Goal: Check status

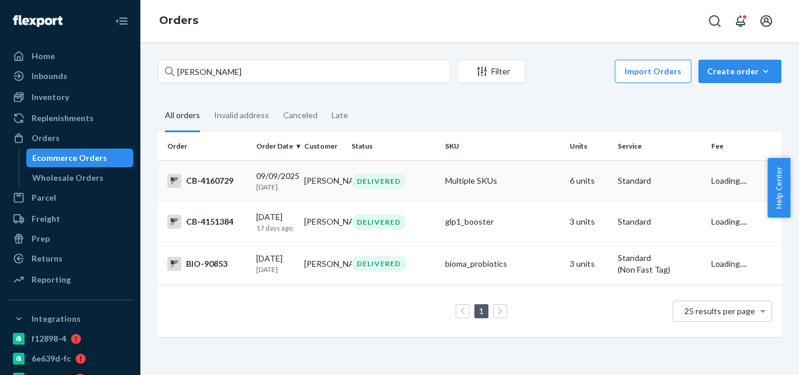
type input "[PERSON_NAME]"
click at [486, 190] on td "Multiple SKUs" at bounding box center [503, 180] width 125 height 41
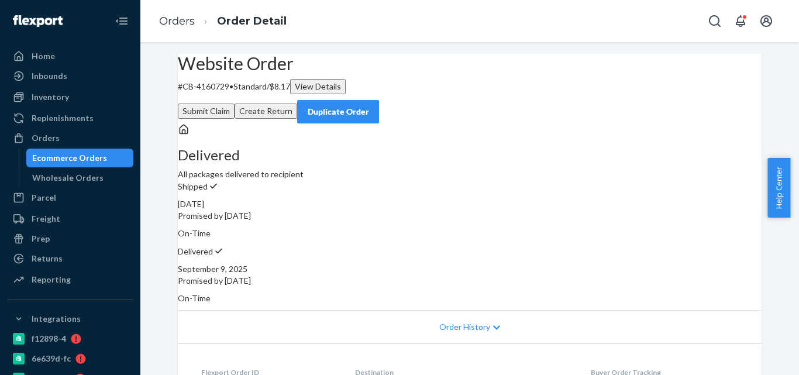
click at [110, 152] on div "Ecommerce Orders" at bounding box center [79, 158] width 105 height 16
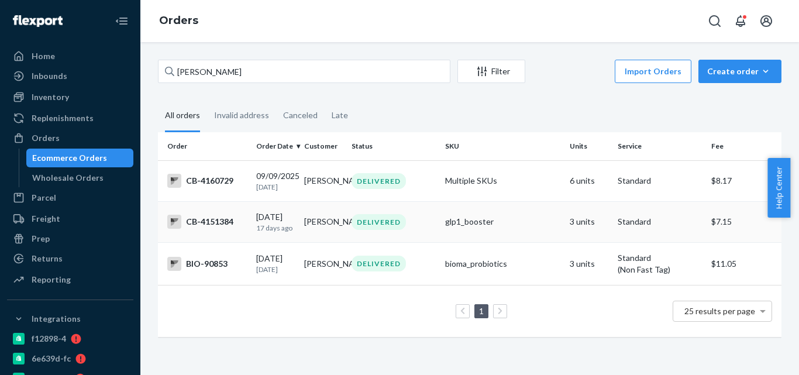
click at [238, 229] on div "CB-4151384" at bounding box center [207, 222] width 80 height 14
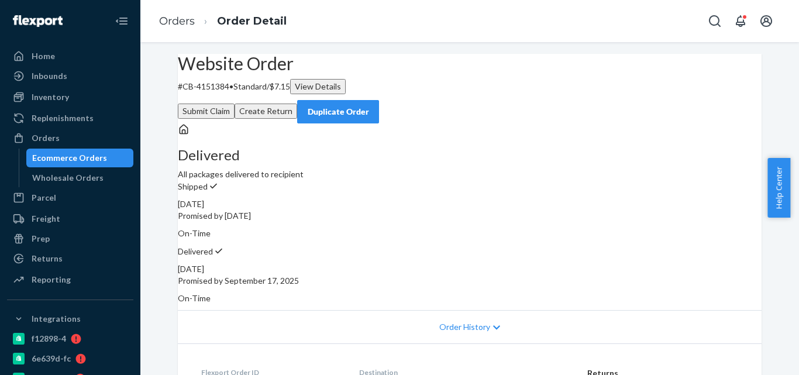
scroll to position [59, 0]
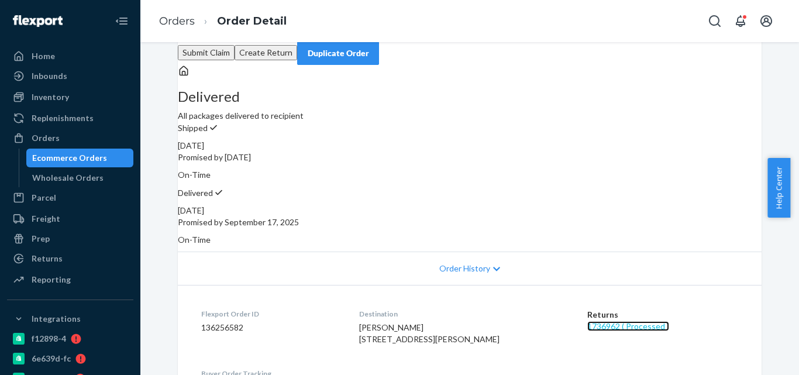
click at [608, 321] on link "1736962 ( Processed )" at bounding box center [628, 326] width 82 height 10
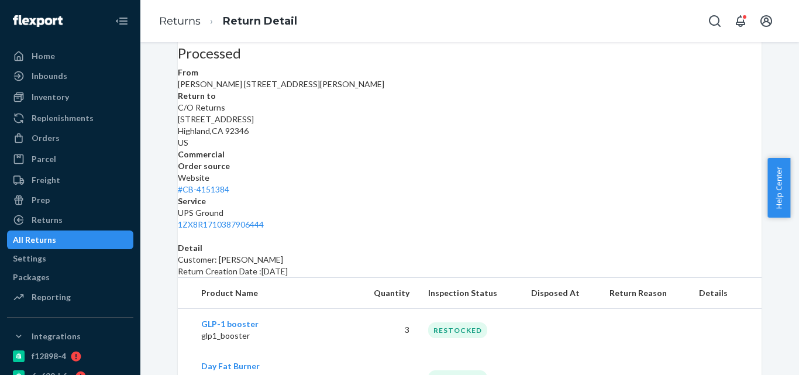
scroll to position [102, 0]
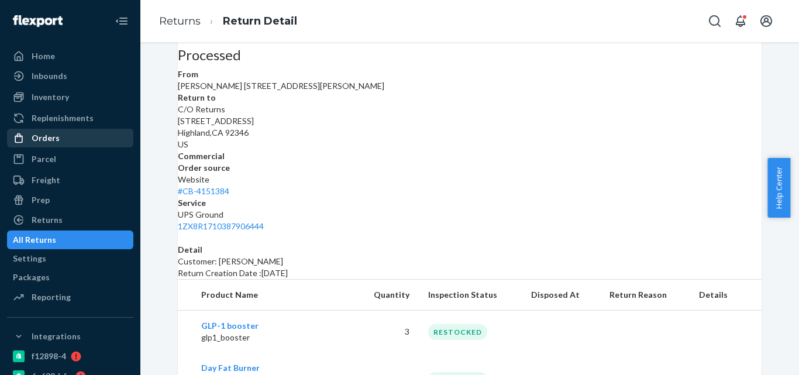
click at [85, 142] on div "Orders" at bounding box center [70, 138] width 124 height 16
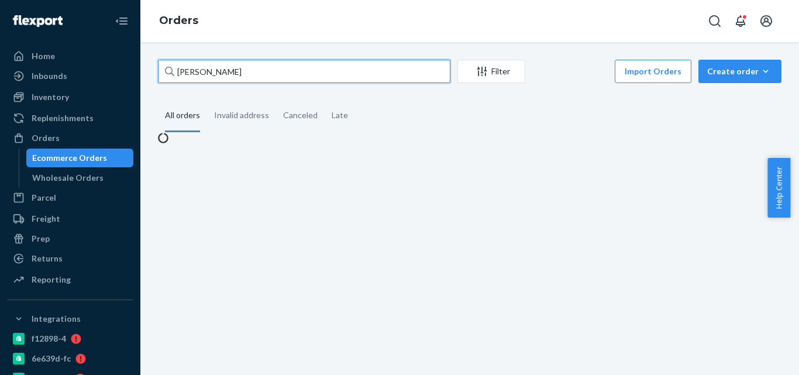
paste input "4145203"
drag, startPoint x: 253, startPoint y: 66, endPoint x: 153, endPoint y: 66, distance: 100.0
click at [153, 66] on div "[PERSON_NAME] Filter Import Orders Create order Ecommerce order Removal order A…" at bounding box center [469, 102] width 641 height 84
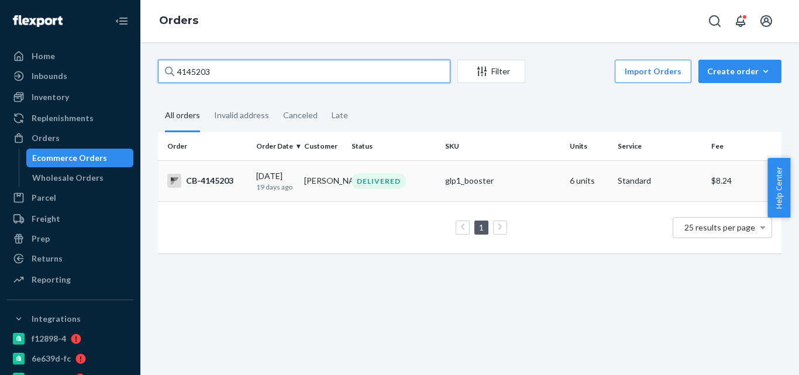
type input "4145203"
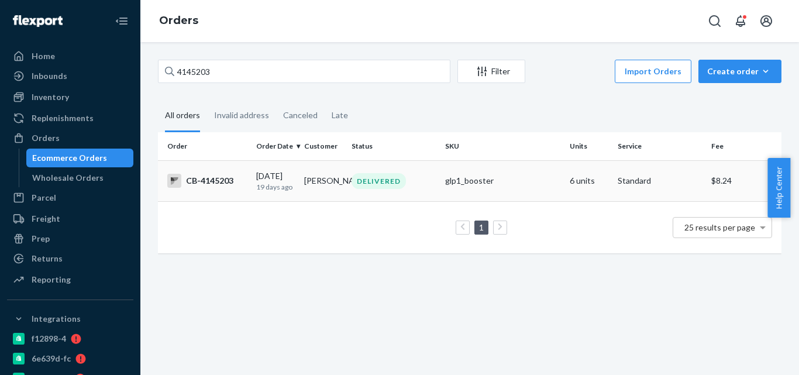
click at [323, 185] on td "[PERSON_NAME]" at bounding box center [324, 180] width 48 height 41
